Goal: Information Seeking & Learning: Learn about a topic

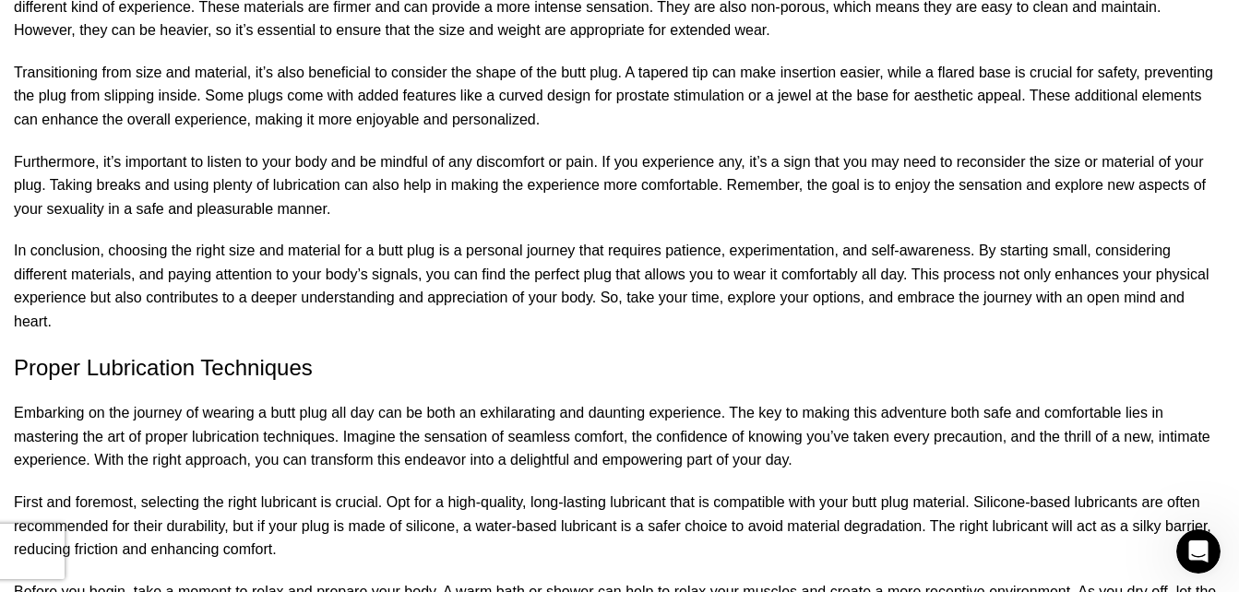
scroll to position [2459, 0]
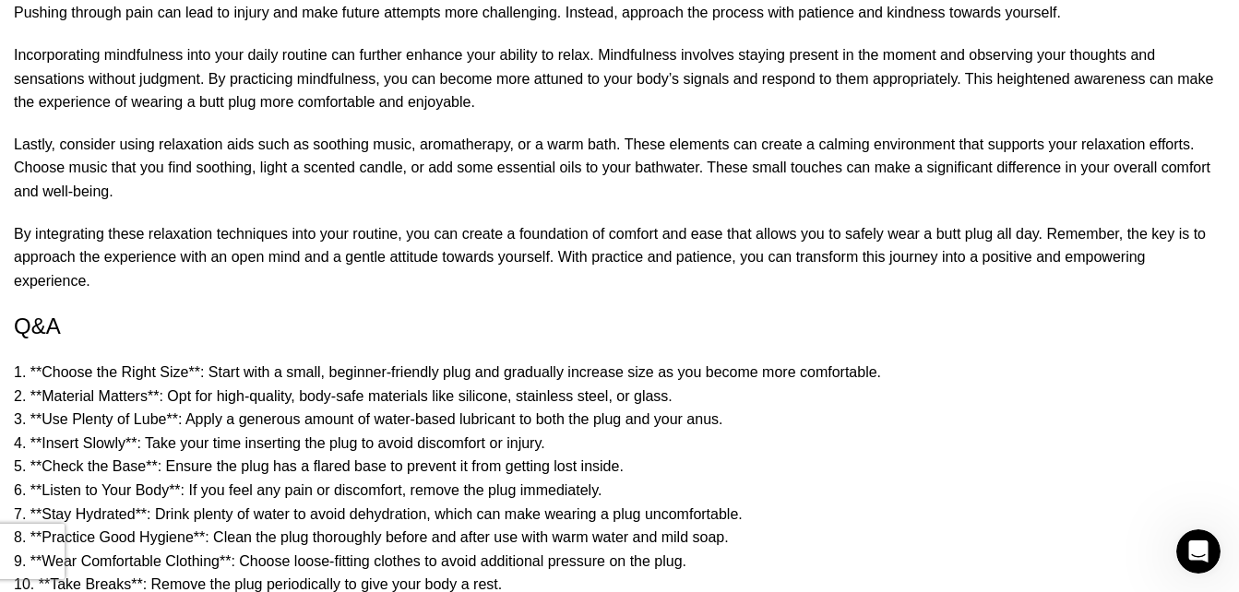
scroll to position [9185, 0]
